Goal: Find specific page/section: Find specific page/section

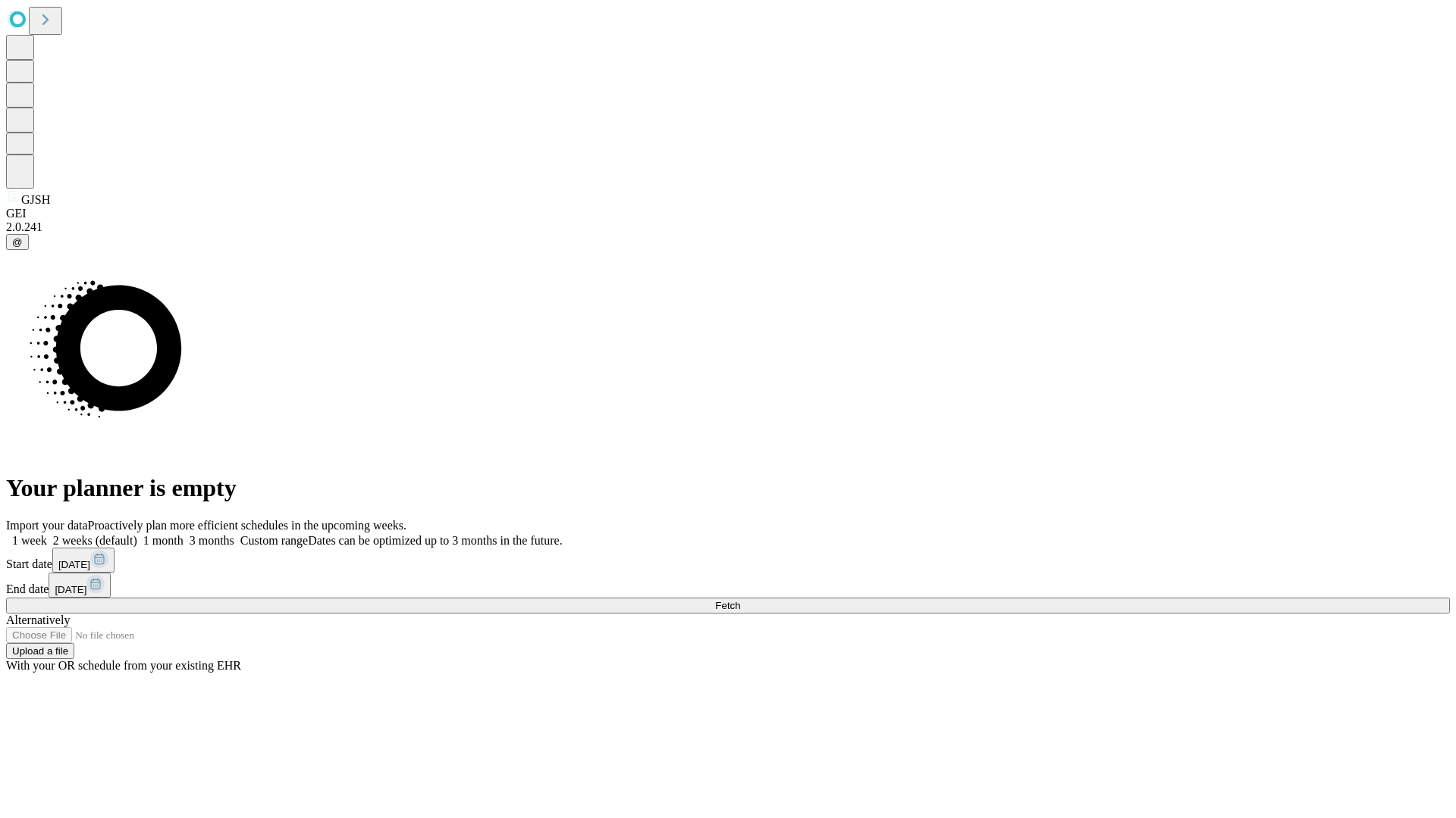
click at [740, 600] on span "Fetch" at bounding box center [728, 606] width 25 height 12
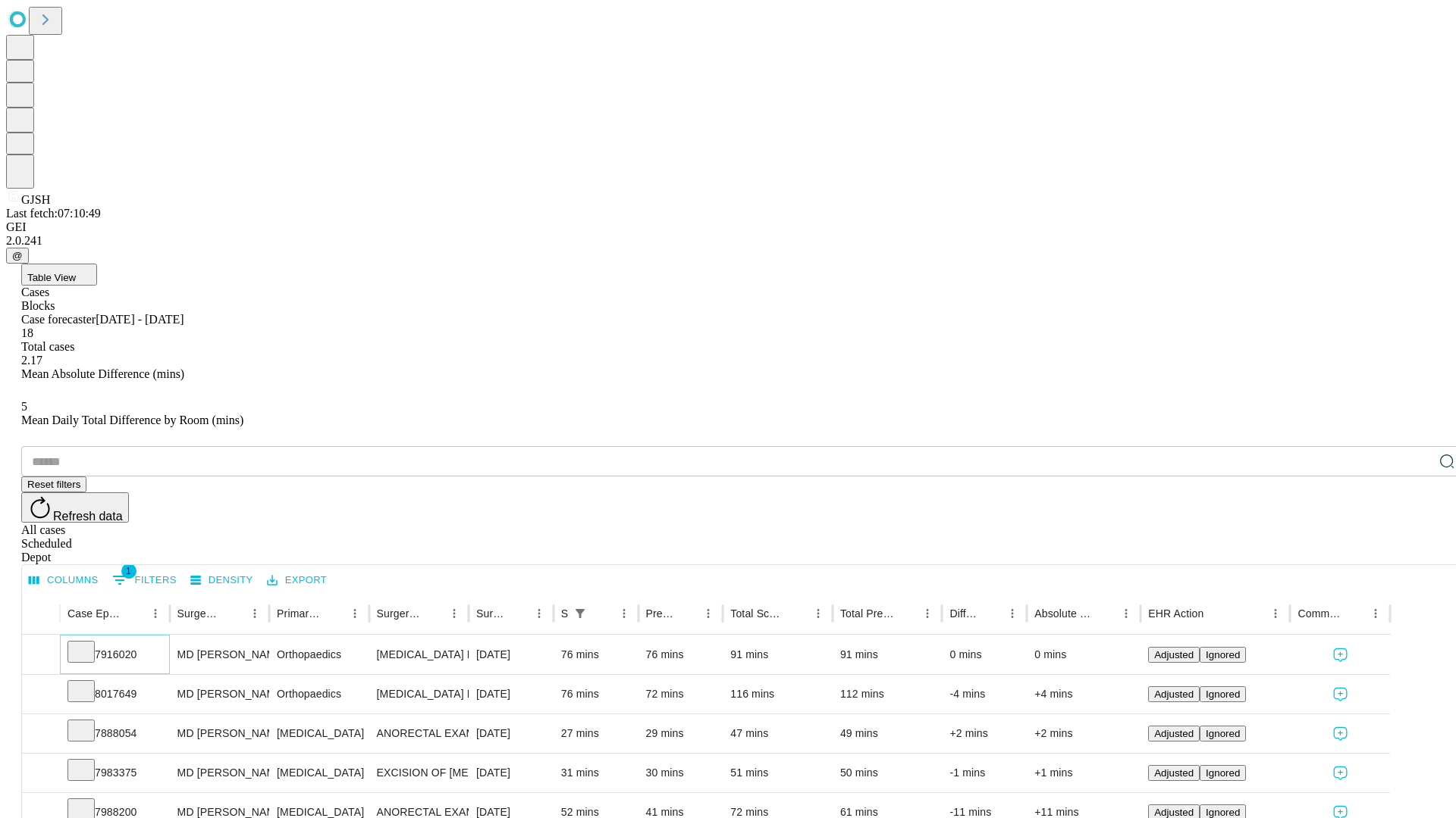
click at [88, 643] on icon at bounding box center [81, 650] width 15 height 15
